Goal: Task Accomplishment & Management: Manage account settings

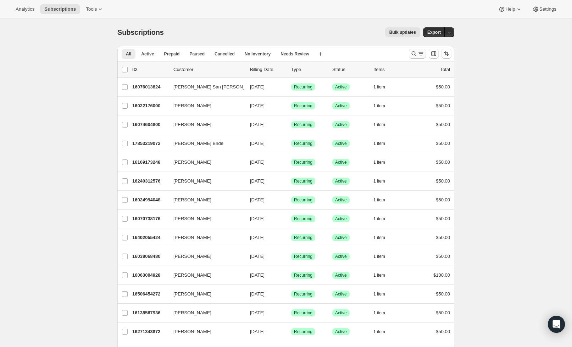
click at [418, 54] on icon "Search and filter results" at bounding box center [421, 53] width 7 height 7
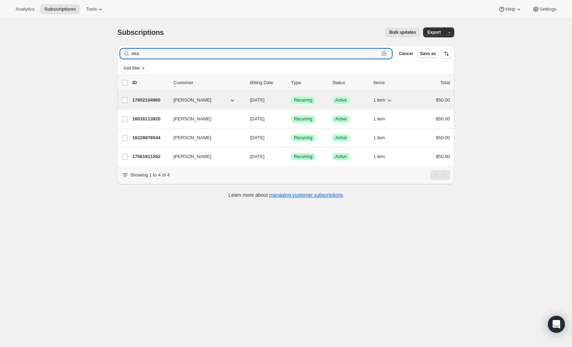
type input "eka"
click at [148, 102] on p "17852104960" at bounding box center [149, 100] width 35 height 7
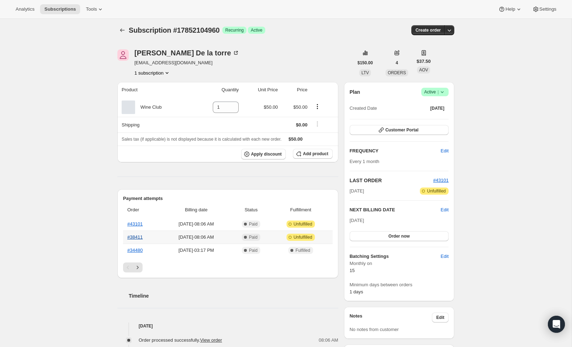
scroll to position [2, 0]
click at [141, 237] on link "#38411" at bounding box center [134, 236] width 15 height 5
click at [140, 225] on link "#43101" at bounding box center [134, 223] width 15 height 5
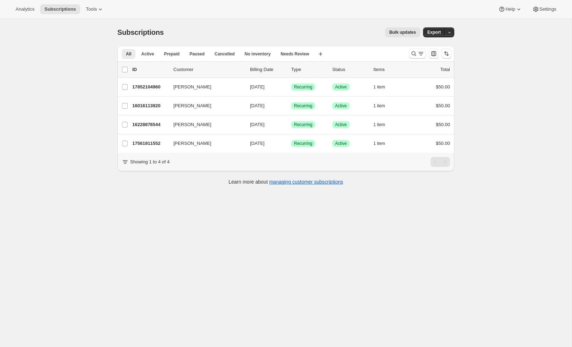
scroll to position [2, 0]
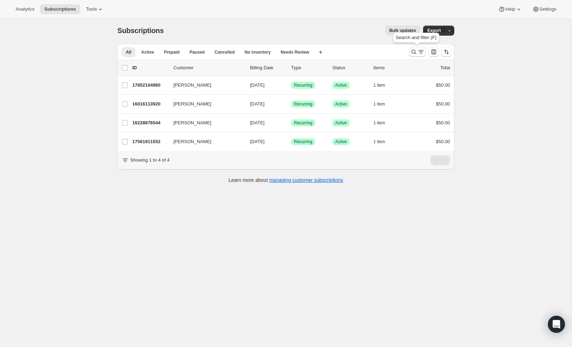
click at [412, 54] on icon "Search and filter results" at bounding box center [414, 51] width 7 height 7
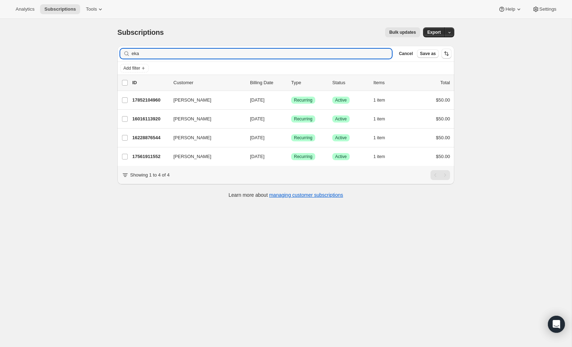
scroll to position [4, 0]
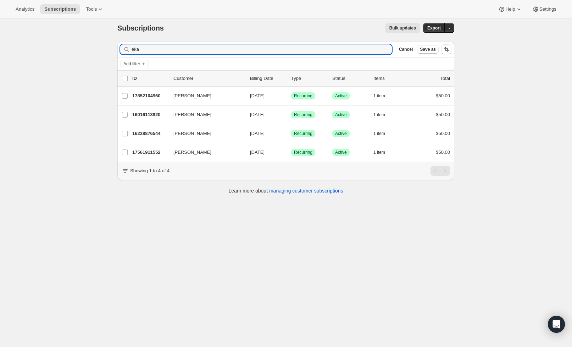
drag, startPoint x: 208, startPoint y: 44, endPoint x: 132, endPoint y: 40, distance: 75.3
click at [132, 40] on div "Subscriptions. This page is ready Subscriptions Bulk updates More actions Bulk …" at bounding box center [286, 108] width 354 height 187
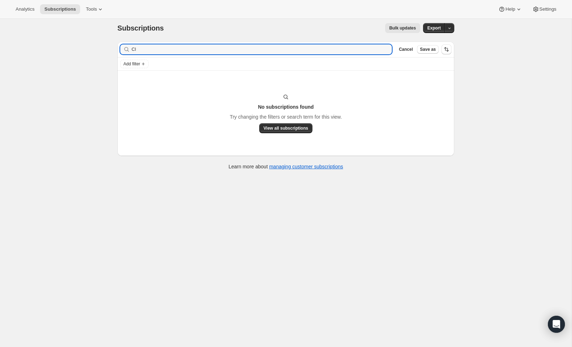
type input "C"
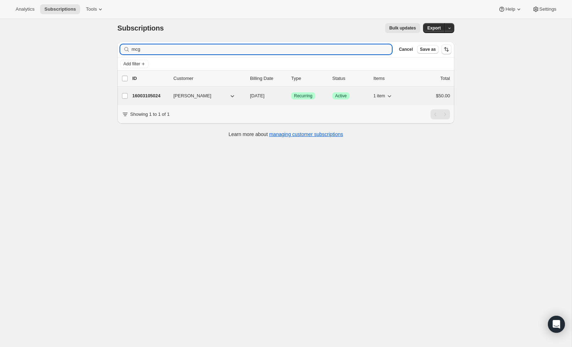
type input "mcg"
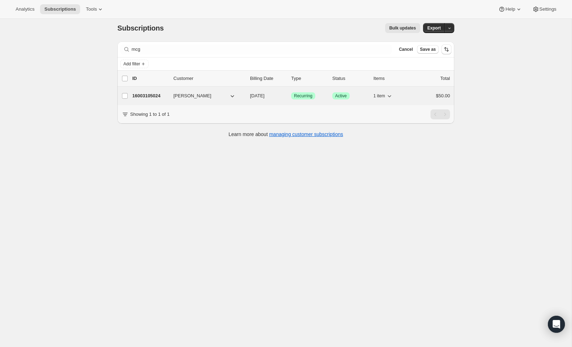
click at [138, 99] on p "16003105024" at bounding box center [149, 95] width 35 height 7
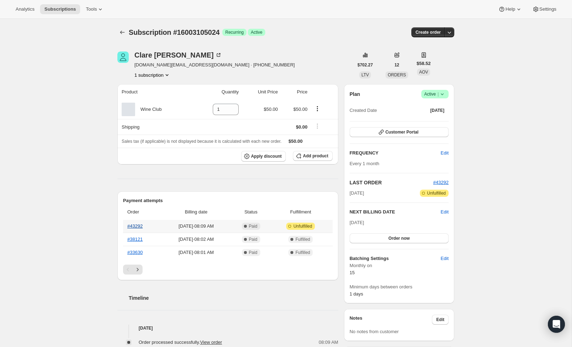
click at [133, 228] on link "#43292" at bounding box center [134, 225] width 15 height 5
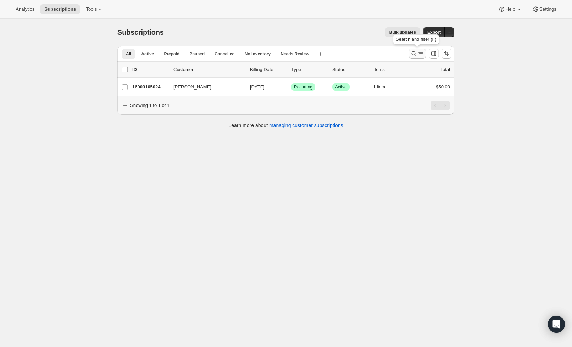
click at [416, 55] on icon "Search and filter results" at bounding box center [414, 53] width 7 height 7
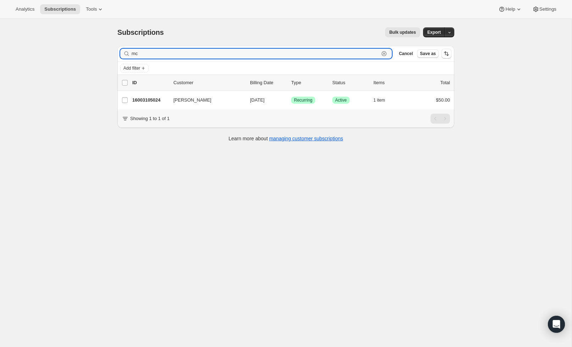
type input "m"
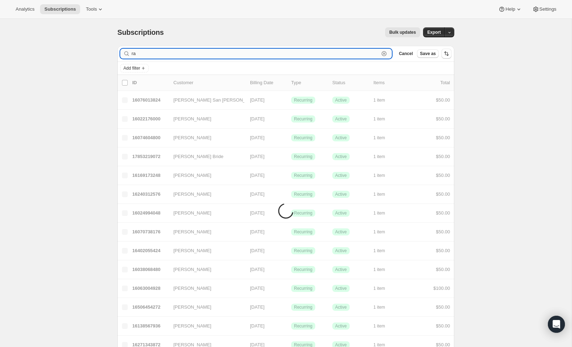
click at [200, 53] on input "ra" at bounding box center [256, 54] width 248 height 10
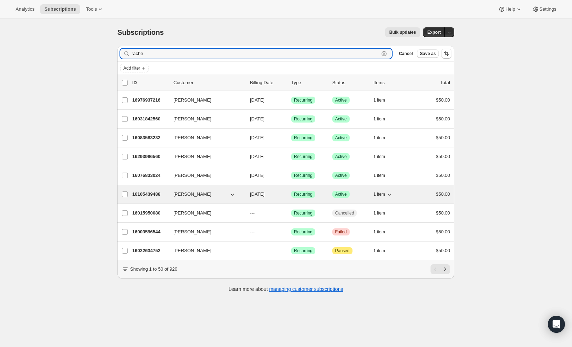
type input "rache"
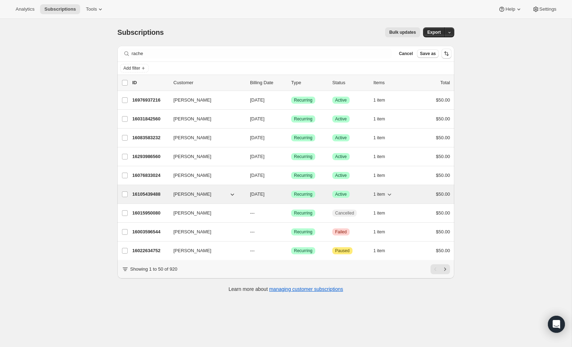
click at [216, 197] on button "[PERSON_NAME]" at bounding box center [204, 193] width 71 height 11
click at [137, 194] on p "16105439488" at bounding box center [149, 194] width 35 height 7
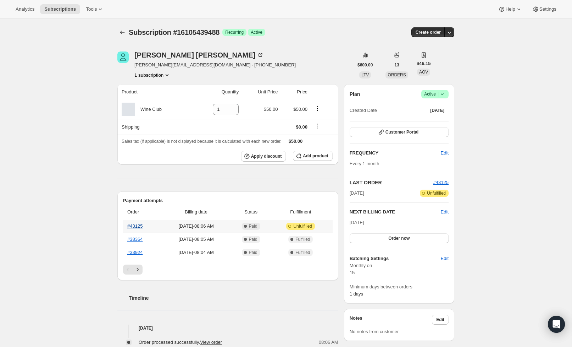
click at [139, 226] on link "#43125" at bounding box center [134, 225] width 15 height 5
click at [60, 8] on span "Subscriptions" at bounding box center [60, 9] width 32 height 6
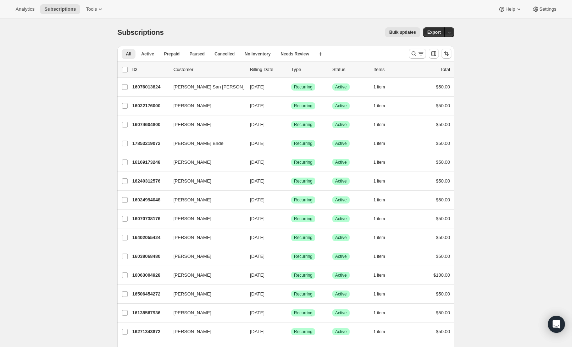
click at [408, 54] on div at bounding box center [430, 53] width 48 height 14
click at [413, 54] on icon "Search and filter results" at bounding box center [414, 53] width 7 height 7
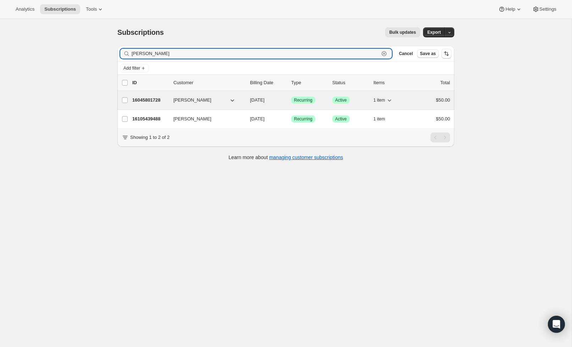
type input "[PERSON_NAME]"
click at [154, 104] on div "16045801728 [PERSON_NAME] [DATE] Success Recurring Success Active 1 item $50.00" at bounding box center [291, 100] width 318 height 10
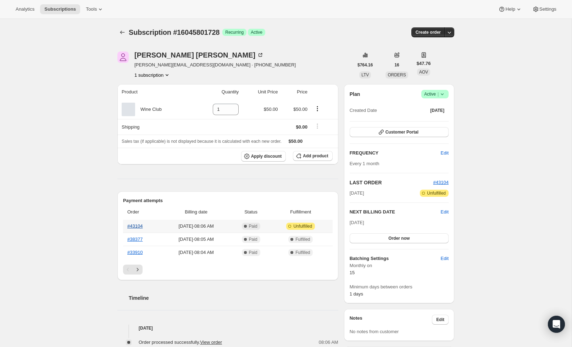
click at [139, 225] on link "#43104" at bounding box center [134, 225] width 15 height 5
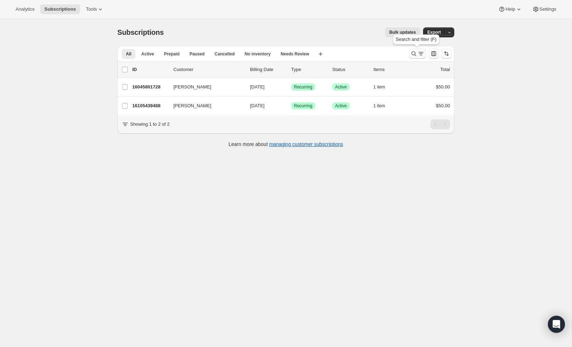
click at [409, 53] on button "Search and filter results" at bounding box center [417, 54] width 17 height 10
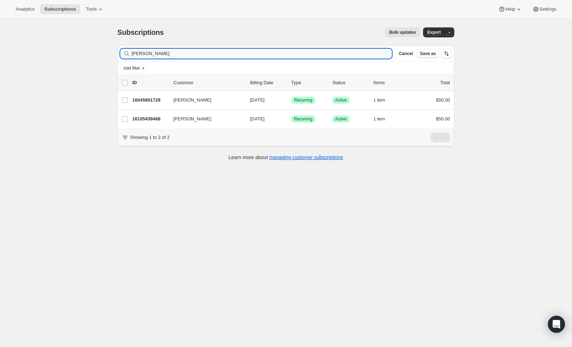
click at [388, 56] on div "wimmer Clear" at bounding box center [256, 54] width 272 height 10
click at [384, 54] on div "wimmer Clear" at bounding box center [256, 54] width 272 height 10
drag, startPoint x: 155, startPoint y: 53, endPoint x: 88, endPoint y: 58, distance: 67.3
click at [88, 58] on div "Subscriptions. This page is ready Subscriptions Bulk updates More actions Bulk …" at bounding box center [286, 192] width 572 height 347
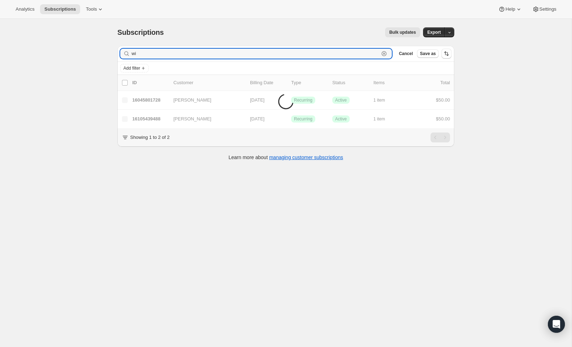
type input "w"
